Goal: Task Accomplishment & Management: Use online tool/utility

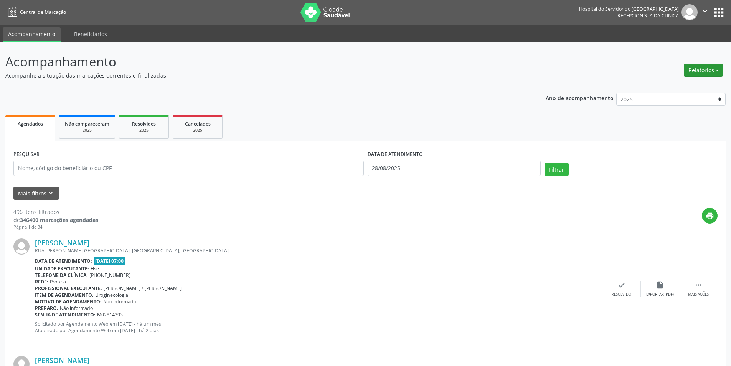
click at [698, 73] on button "Relatórios" at bounding box center [703, 70] width 39 height 13
click at [664, 88] on link "Agendamentos" at bounding box center [682, 86] width 83 height 11
select select "7"
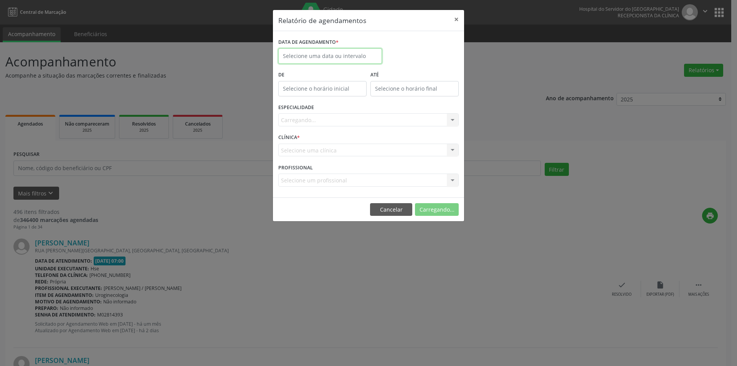
click at [314, 58] on body "Central de Marcação Hospital do Servidor do [GEOGRAPHIC_DATA] Recepcionista da …" at bounding box center [368, 183] width 737 height 366
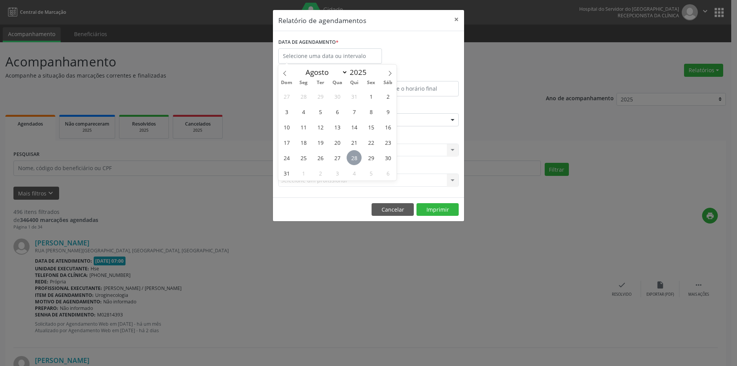
click at [357, 162] on span "28" at bounding box center [354, 157] width 15 height 15
type input "28/08/2025"
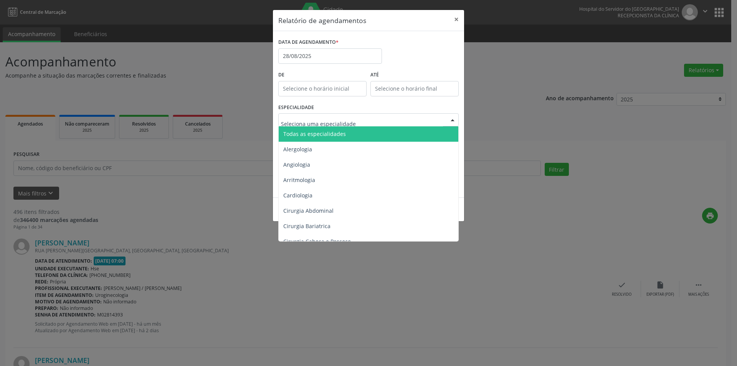
click at [330, 133] on span "Todas as especialidades" at bounding box center [314, 133] width 63 height 7
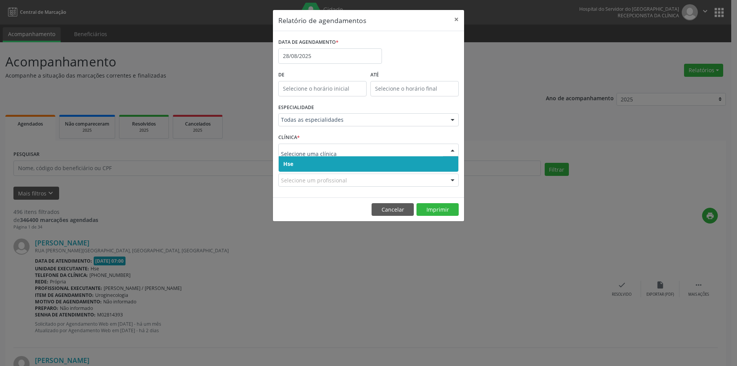
click at [310, 166] on span "Hse" at bounding box center [369, 163] width 180 height 15
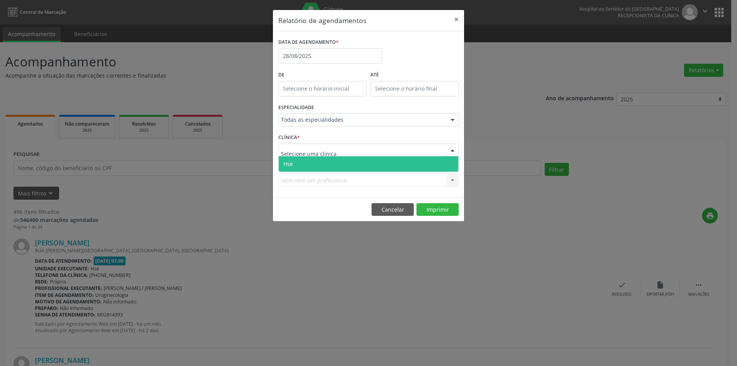
click at [311, 164] on span "Hse" at bounding box center [369, 163] width 180 height 15
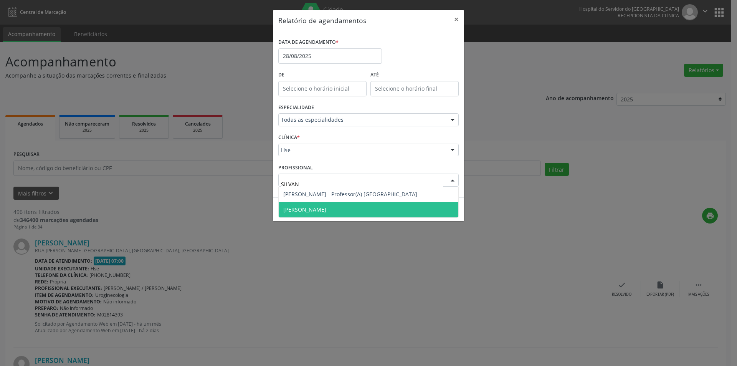
type input "SILVANA"
click at [323, 207] on span "[PERSON_NAME]" at bounding box center [369, 209] width 180 height 15
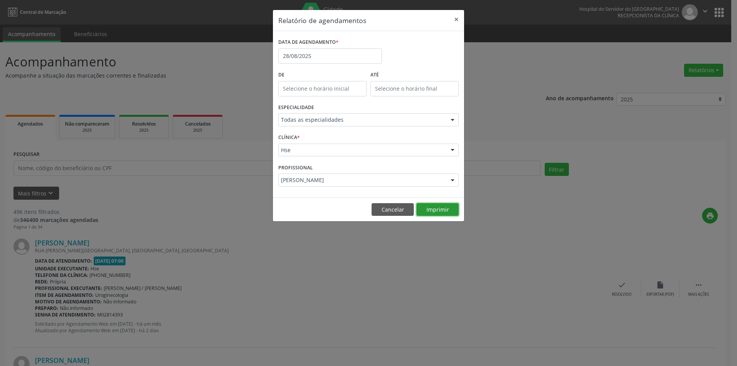
click at [434, 212] on button "Imprimir" at bounding box center [437, 209] width 42 height 13
click at [331, 66] on div "DATA DE AGENDAMENTO * [DATE]" at bounding box center [329, 52] width 107 height 33
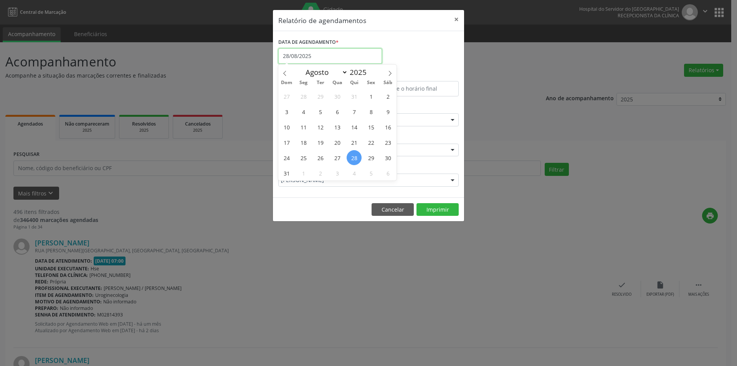
click at [329, 56] on input "28/08/2025" at bounding box center [330, 55] width 104 height 15
click at [355, 159] on span "28" at bounding box center [354, 157] width 15 height 15
type input "28/08/2025"
click at [355, 159] on span "28" at bounding box center [354, 157] width 15 height 15
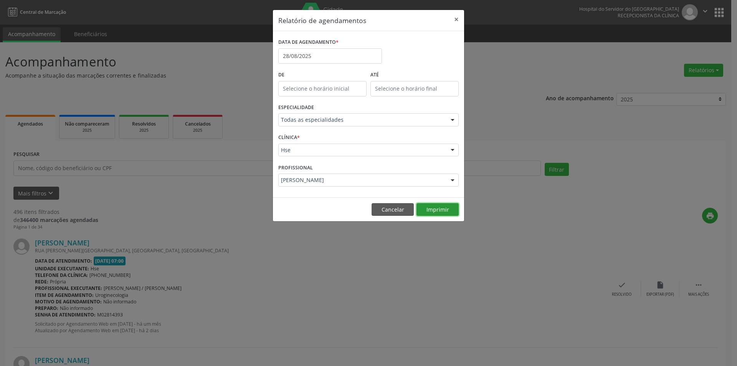
click at [435, 209] on button "Imprimir" at bounding box center [437, 209] width 42 height 13
click at [316, 54] on input "28/08/2025" at bounding box center [330, 55] width 104 height 15
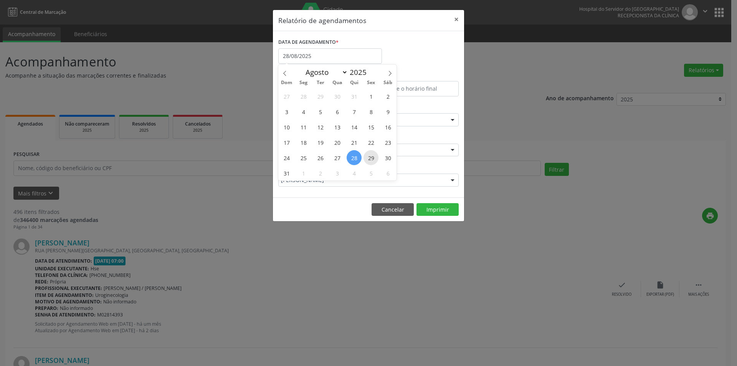
click at [373, 155] on span "29" at bounding box center [371, 157] width 15 height 15
type input "[DATE]"
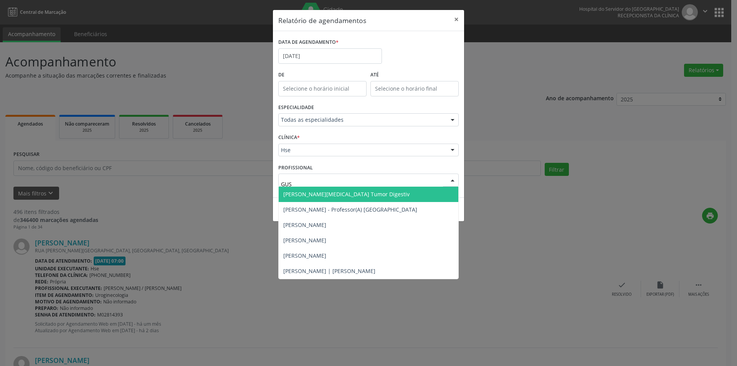
type input "GUST"
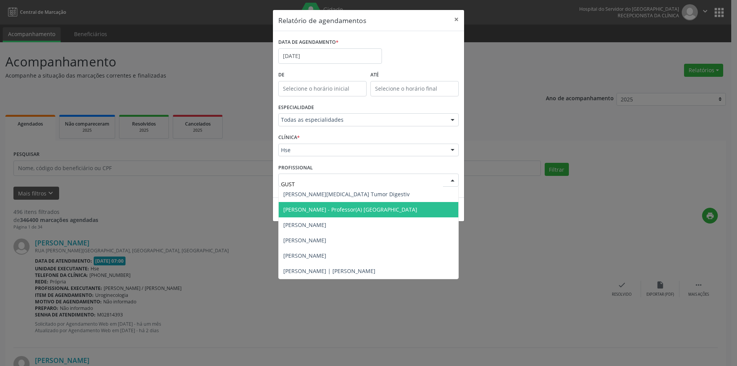
click at [344, 211] on span "[PERSON_NAME] - Professor(A) [GEOGRAPHIC_DATA]" at bounding box center [350, 209] width 134 height 7
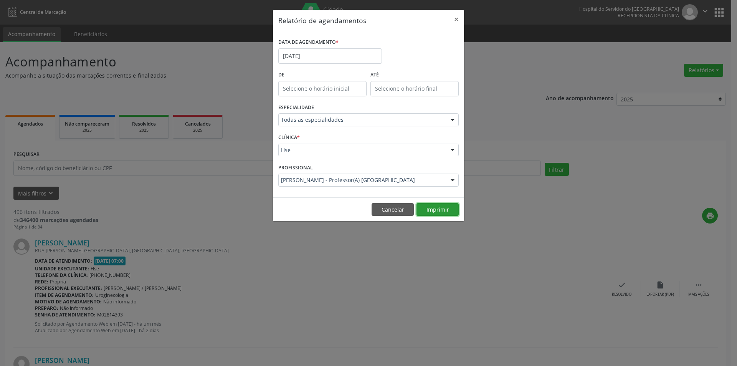
click at [427, 205] on button "Imprimir" at bounding box center [437, 209] width 42 height 13
click at [397, 212] on button "Cancelar" at bounding box center [393, 209] width 42 height 13
